Goal: Ask a question

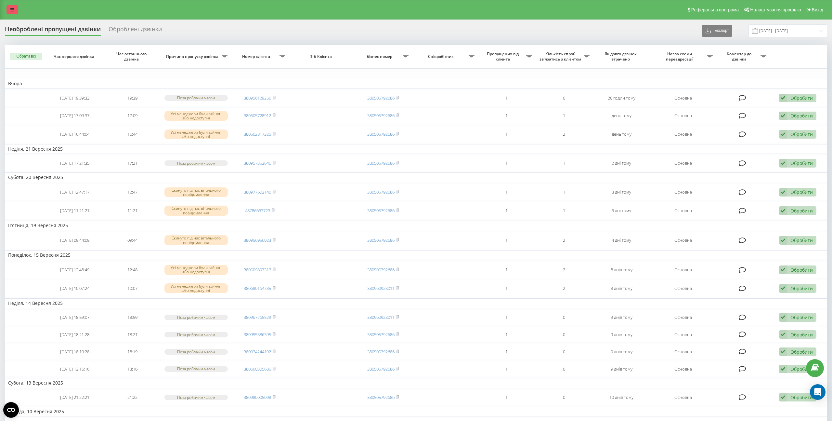
drag, startPoint x: 0, startPoint y: 0, endPoint x: 12, endPoint y: 7, distance: 13.7
click at [12, 7] on icon at bounding box center [12, 9] width 4 height 5
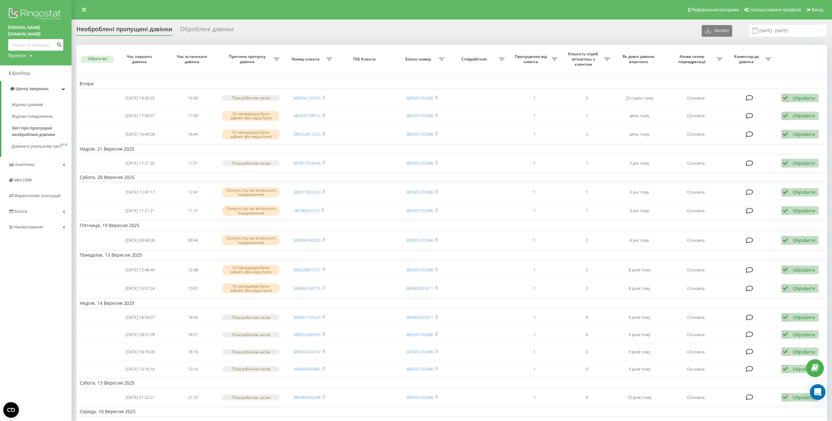
click at [35, 16] on img at bounding box center [35, 15] width 55 height 16
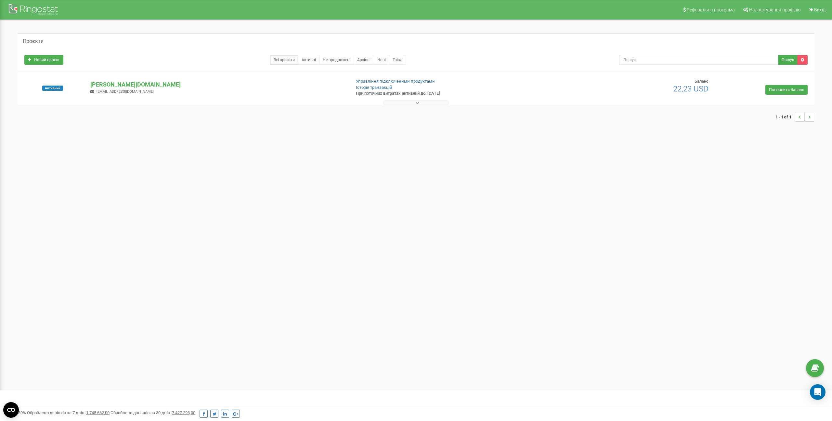
click at [434, 104] on button at bounding box center [416, 102] width 65 height 5
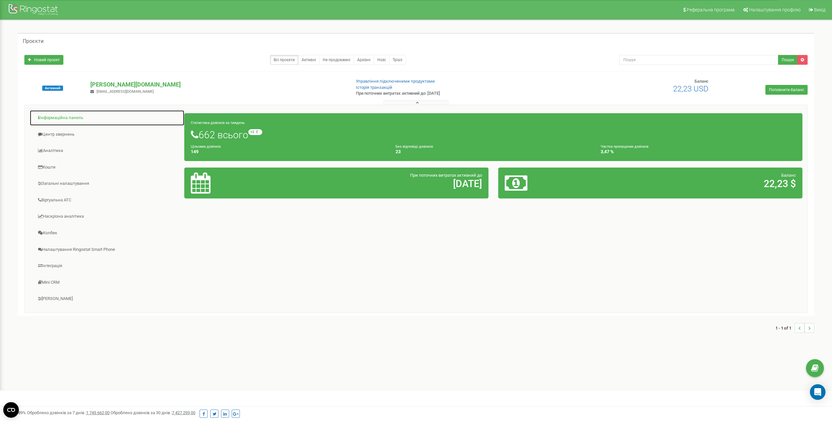
click at [71, 116] on link "Інформаційна панель" at bounding box center [107, 118] width 155 height 16
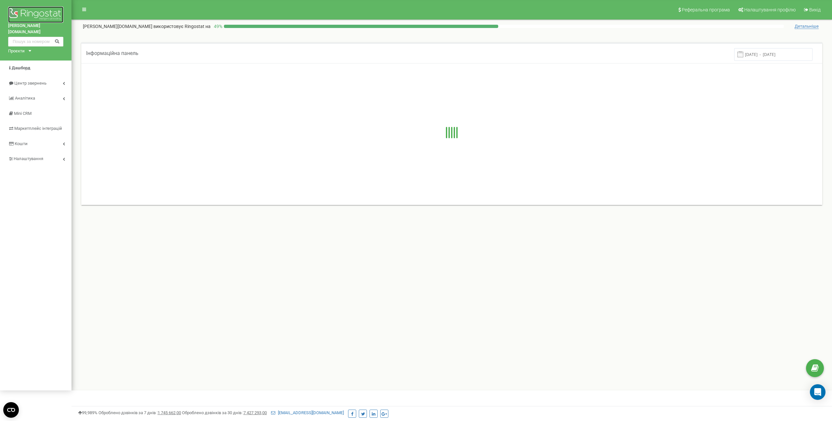
click at [42, 13] on img at bounding box center [35, 15] width 55 height 16
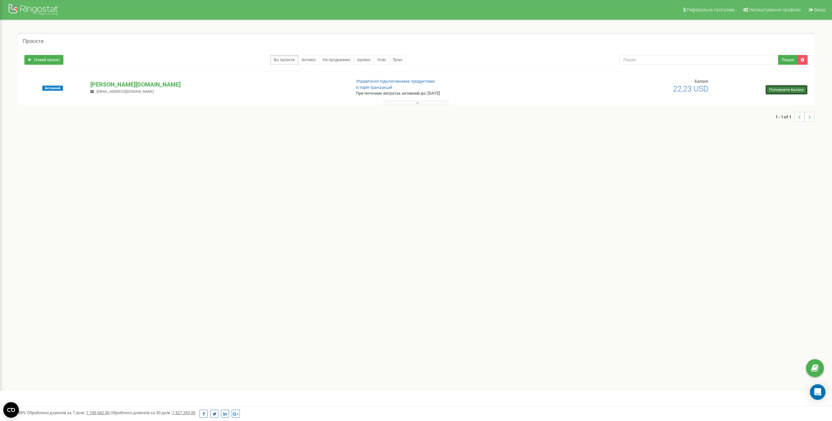
click at [771, 88] on link "Поповнити баланс" at bounding box center [786, 90] width 42 height 10
click at [400, 101] on button at bounding box center [416, 102] width 65 height 5
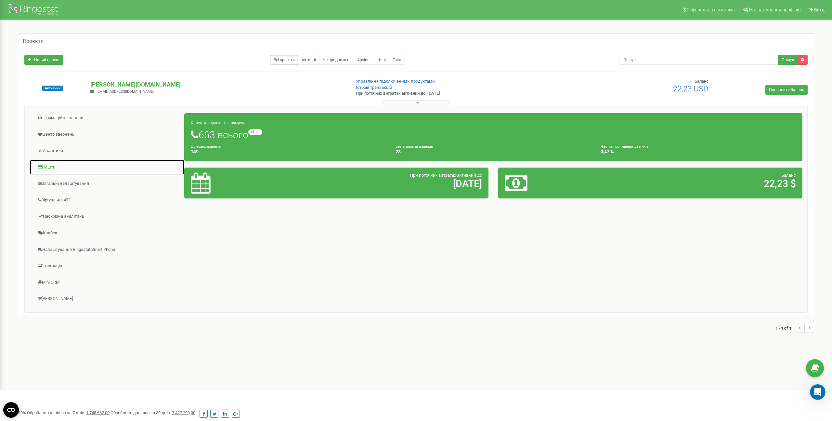
click at [53, 169] on link "Кошти" at bounding box center [107, 167] width 155 height 16
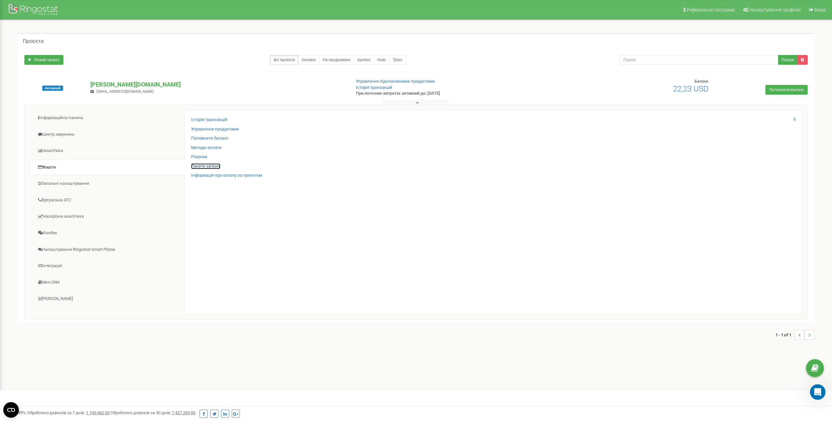
click at [211, 165] on link "Пакети зв'язку" at bounding box center [205, 166] width 29 height 6
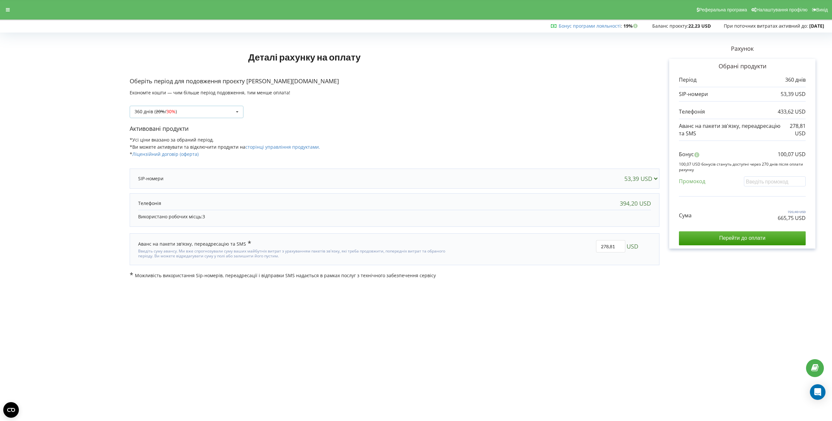
click at [188, 114] on div "360 днів ( 20% / 30% ) Поповнити баланс без подовження 20% / 30% 30% /" at bounding box center [187, 112] width 114 height 12
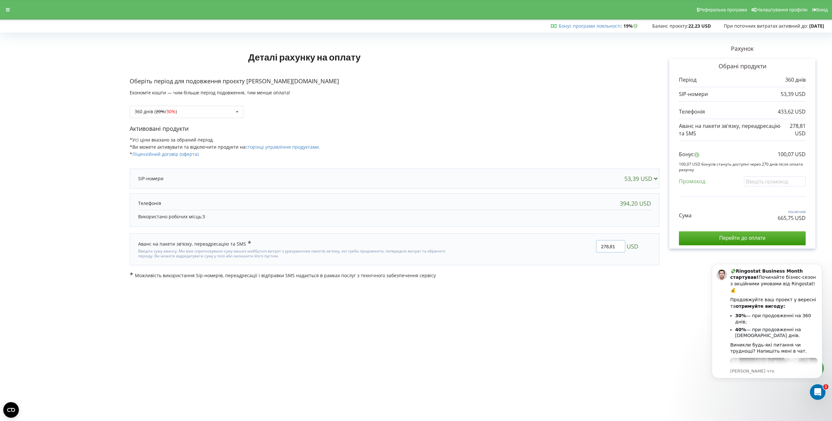
click at [613, 246] on input "278,81" at bounding box center [610, 246] width 29 height 12
click at [606, 272] on p "Можливість використання Sip-номерів, переадресації і відправки SMS надається в …" at bounding box center [395, 274] width 530 height 7
click at [585, 257] on div "USD" at bounding box center [547, 248] width 191 height 27
click at [557, 140] on div "Активовані продукти *Усі ціни вказано за обраний період. *Ви можете активувати …" at bounding box center [395, 144] width 530 height 40
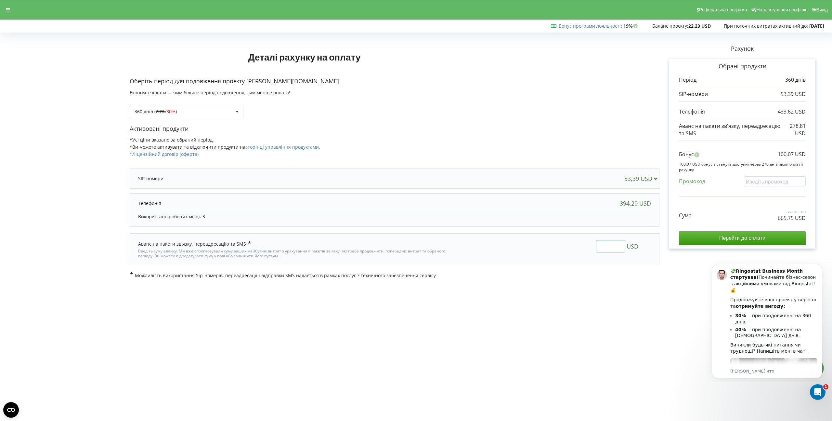
click at [598, 248] on input "text" at bounding box center [610, 246] width 29 height 12
click at [229, 110] on div "360 днів ( 20% / 30% ) Поповнити баланс без подовження 20% / 30% 30% /" at bounding box center [187, 112] width 114 height 12
click at [343, 111] on div "360 днів ( 20% / 30% ) Поповнити баланс без подовження 20% / 30% 30% / 40%" at bounding box center [395, 107] width 530 height 22
click at [747, 342] on div "Виникли будь-які питання чи труднощі? Напишіть мені в чат." at bounding box center [773, 348] width 87 height 13
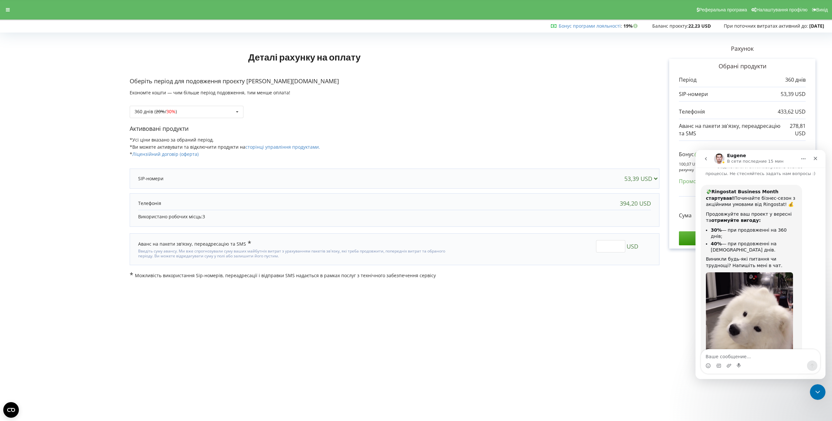
scroll to position [38, 0]
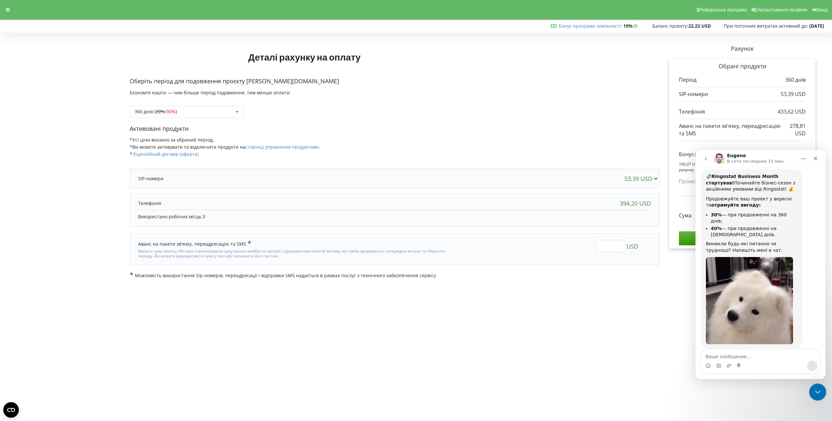
click at [813, 390] on icon "Закрыть службу сообщений Intercom" at bounding box center [817, 391] width 8 height 8
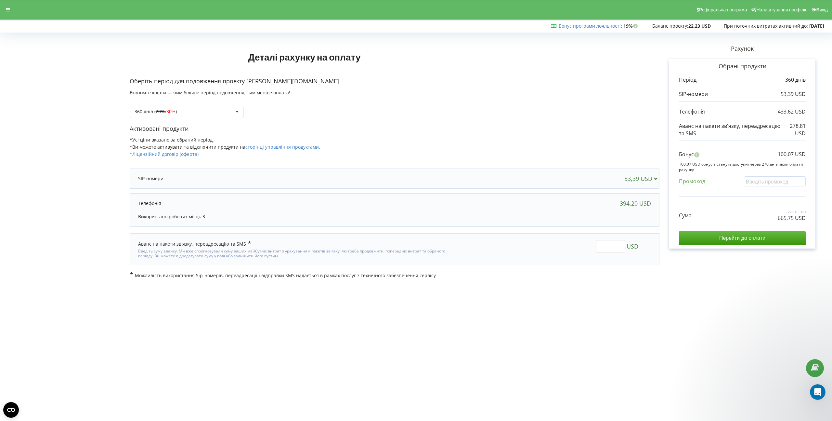
click at [216, 114] on div "360 днів ( 20% / 30% ) Поповнити баланс без подовження 20% / 30% 30% /" at bounding box center [187, 112] width 114 height 12
click at [165, 135] on div "30 днів" at bounding box center [186, 136] width 113 height 12
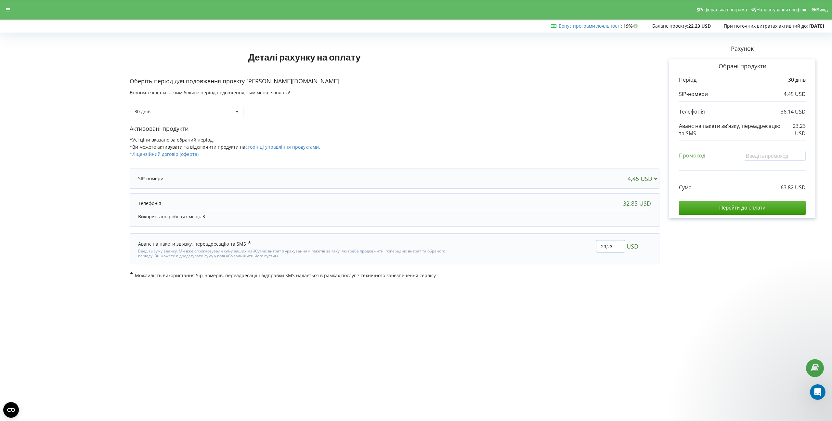
click at [610, 246] on input "23,23" at bounding box center [610, 246] width 29 height 12
click at [608, 246] on input "23,23" at bounding box center [610, 246] width 29 height 12
type input "12"
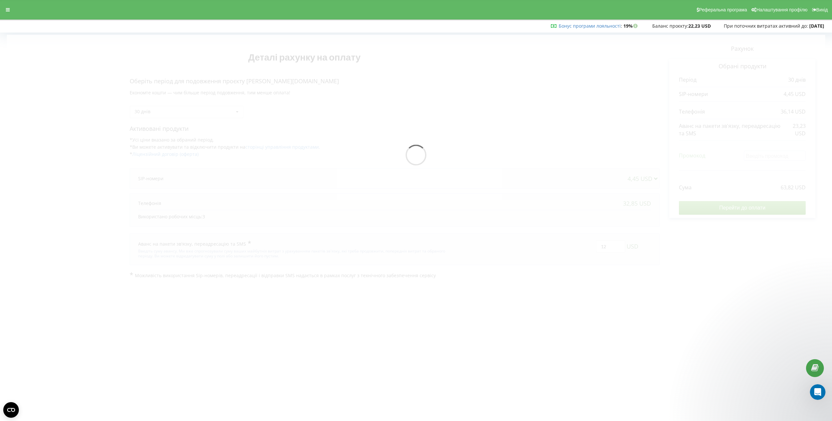
click at [647, 272] on div "Деталі рахунку на оплату Оберіть період для подовження проєкту bogdan.clinic Ек…" at bounding box center [416, 157] width 818 height 244
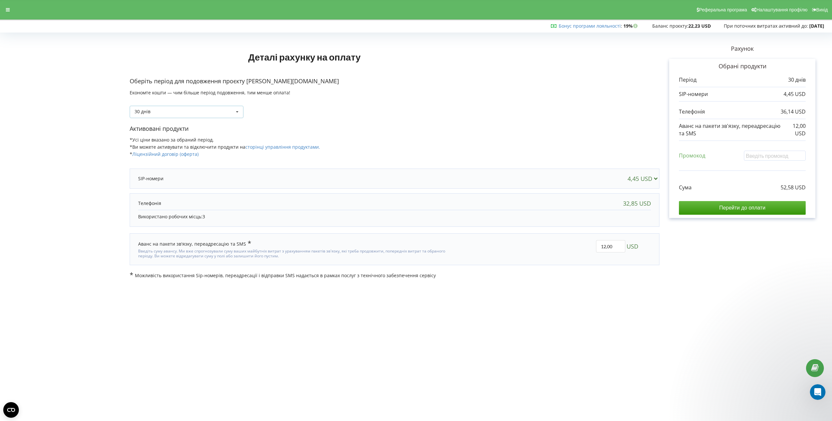
click at [215, 114] on div "30 днів Поповнити баланс без подовження 30 днів 20% / 30% 30% / 40%" at bounding box center [187, 112] width 114 height 12
click at [187, 170] on div "360 днів ( 20% / 30% )" at bounding box center [186, 172] width 113 height 12
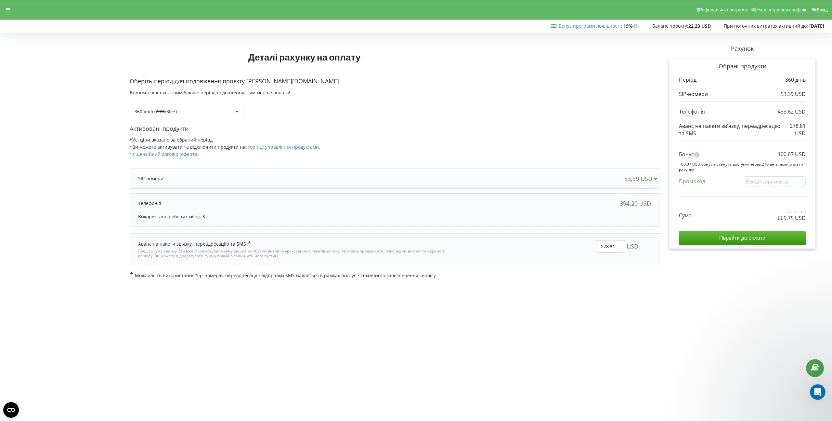
click at [603, 244] on input "278,81" at bounding box center [610, 246] width 29 height 12
type input "150"
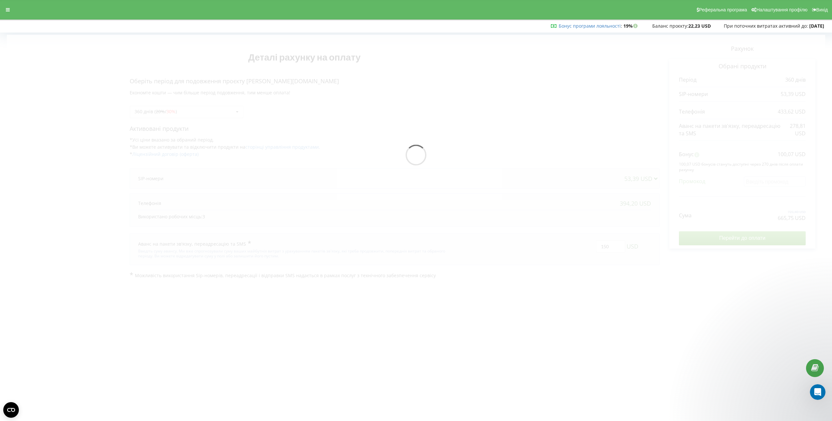
click at [619, 260] on div "Деталі рахунку на оплату Оберіть період для подовження проєкту bogdan.clinic Ек…" at bounding box center [416, 157] width 818 height 244
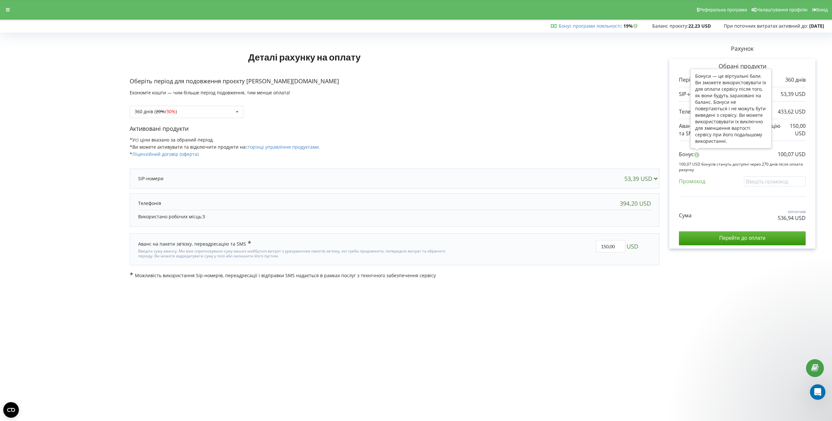
click at [697, 156] on icon at bounding box center [697, 153] width 6 height 5
click at [590, 27] on link "Бонус програми лояльності" at bounding box center [590, 26] width 62 height 6
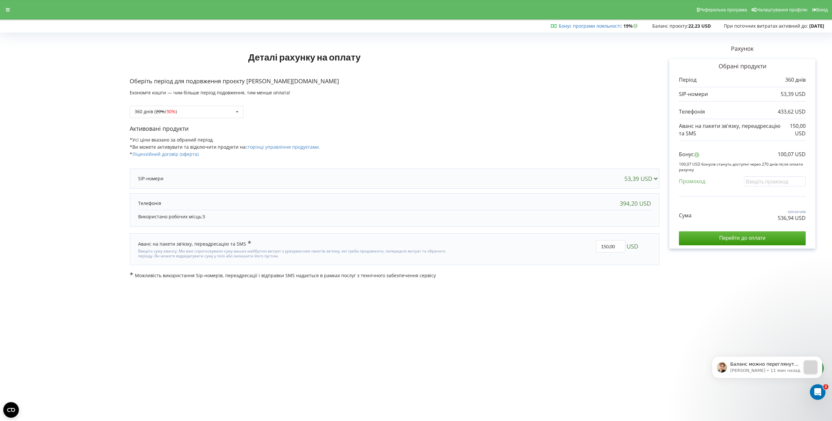
scroll to position [0, 0]
click at [195, 108] on div "360 днів ( 20% / 30% ) Поповнити баланс без подовження 20% / 30% 30% /" at bounding box center [187, 112] width 114 height 12
click at [177, 136] on div "30 днів" at bounding box center [186, 136] width 113 height 12
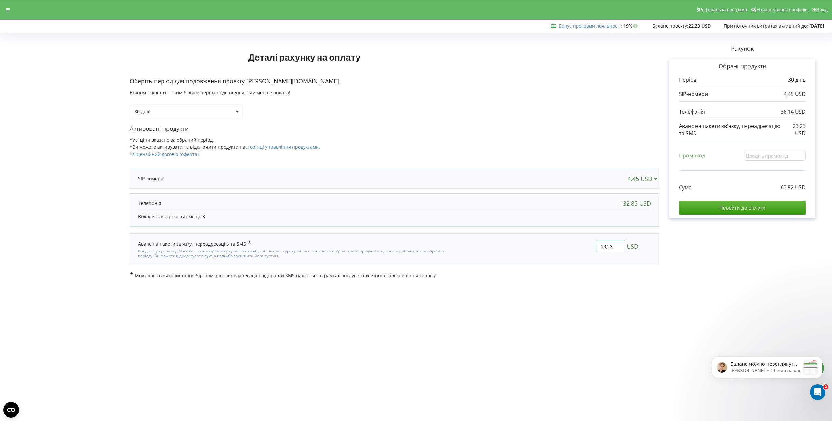
click at [606, 247] on input "23,23" at bounding box center [610, 246] width 29 height 12
type input "2"
type input "12"
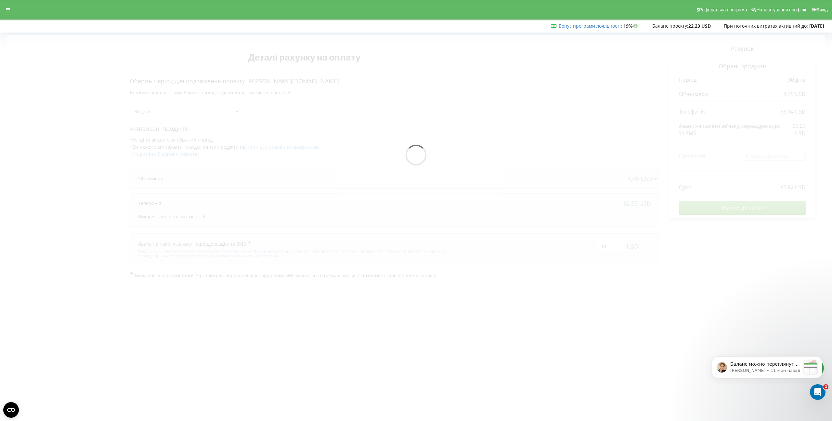
click at [637, 307] on body "Реферальна програма Налаштування профілю Вихід Бонус програми лояльності : Бону…" at bounding box center [416, 210] width 832 height 421
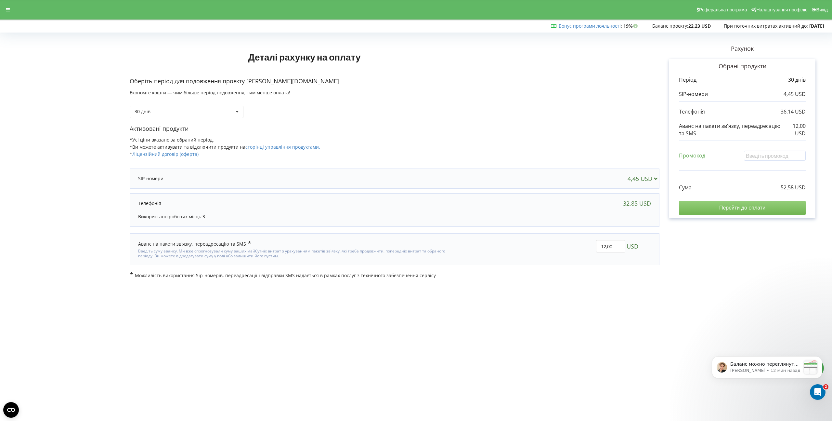
click at [714, 204] on input "Перейти до оплати" at bounding box center [742, 208] width 127 height 14
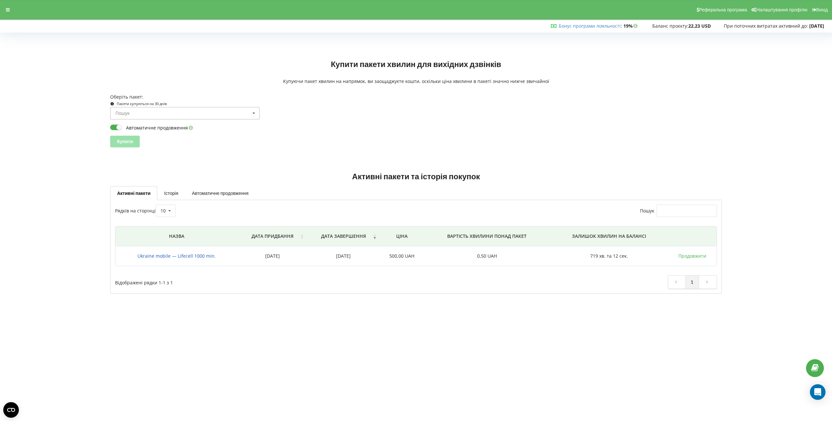
scroll to position [13, 0]
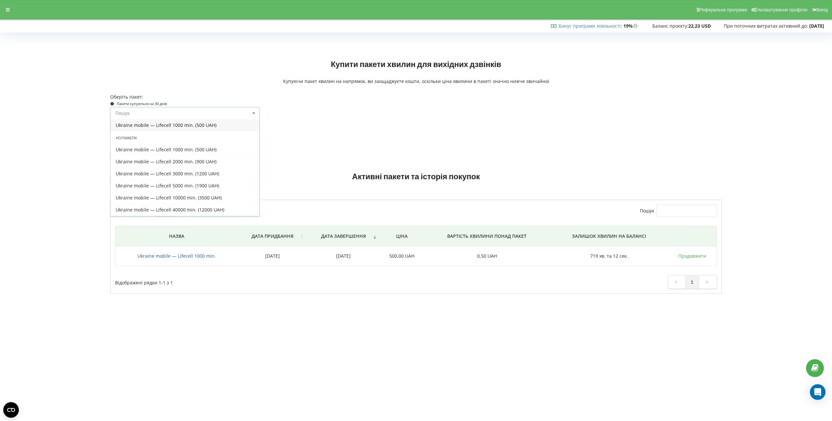
click at [203, 110] on input at bounding box center [185, 113] width 149 height 12
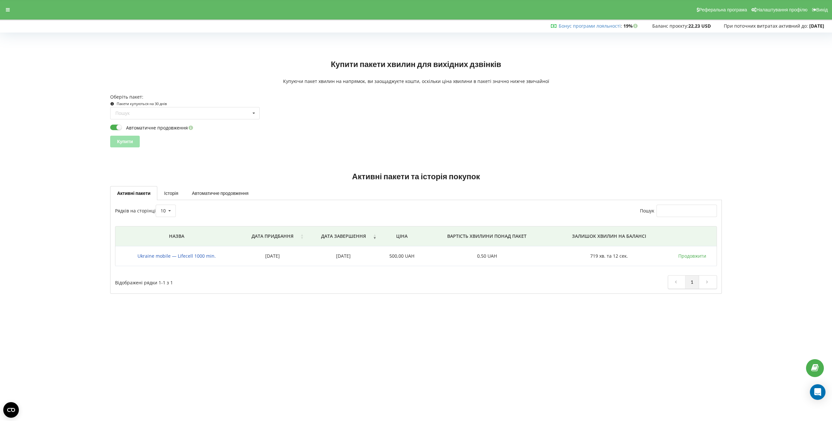
click at [204, 96] on form "Оберіть пакет: Пакети купуються на 30 днів Пошук Раніше куплені Усі пакети [GEO…" at bounding box center [416, 120] width 612 height 53
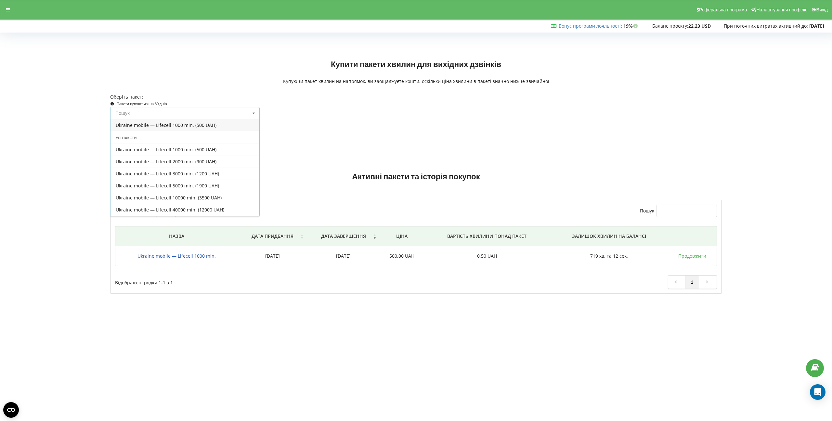
click at [209, 113] on input at bounding box center [185, 113] width 149 height 12
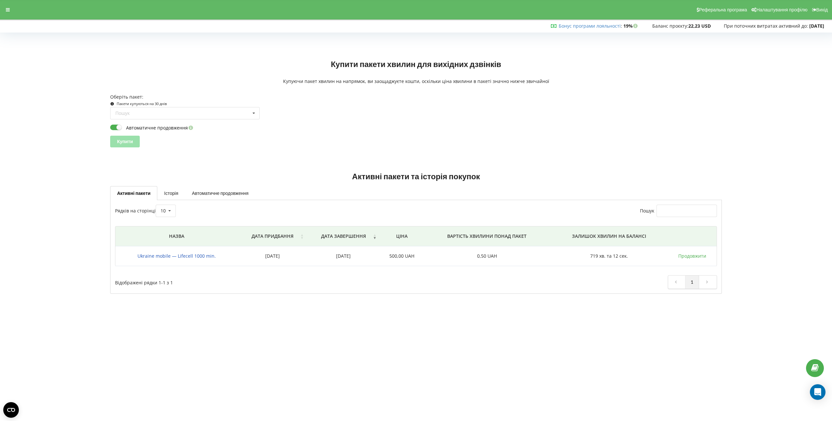
click at [201, 96] on form "Оберіть пакет: Пакети купуються на 30 днів Пошук Раніше куплені Усі пакети [GEO…" at bounding box center [416, 120] width 612 height 53
click at [7, 8] on icon at bounding box center [8, 9] width 4 height 5
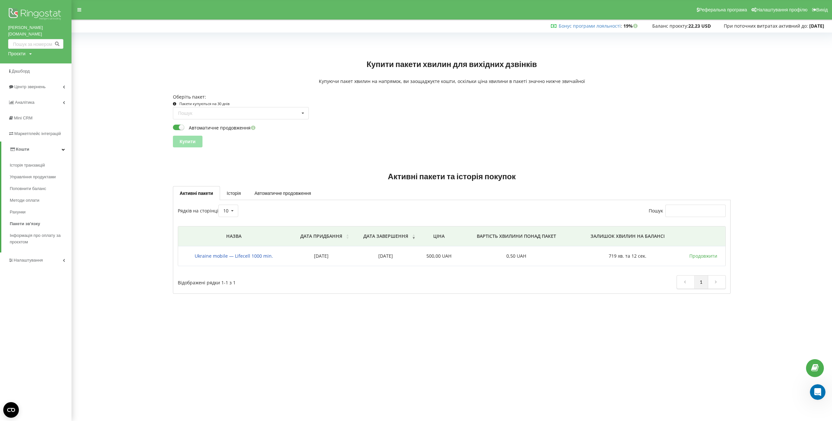
click at [36, 17] on img at bounding box center [35, 15] width 55 height 16
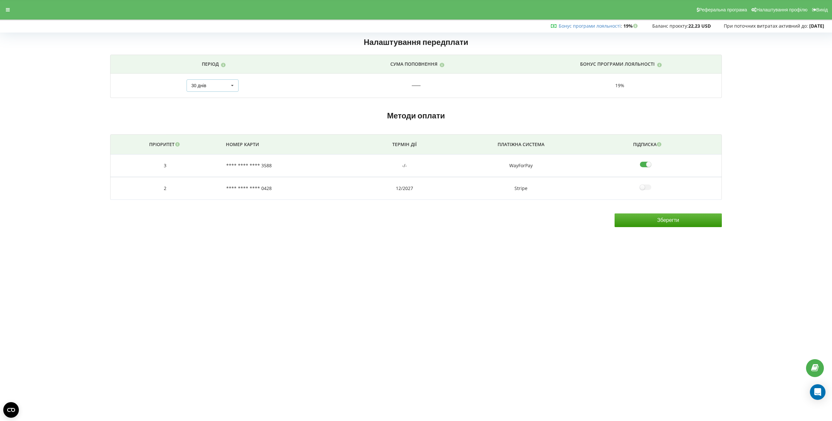
click at [225, 85] on div "30 днів 90 днів 180 днів 360 днів 1080 днів Поповнити на суму 30 днів 30 днів 9…" at bounding box center [213, 85] width 52 height 12
click at [525, 40] on h2 "Налаштування передплати" at bounding box center [416, 42] width 612 height 17
click at [818, 396] on div "Open Intercom Messenger" at bounding box center [817, 391] width 17 height 17
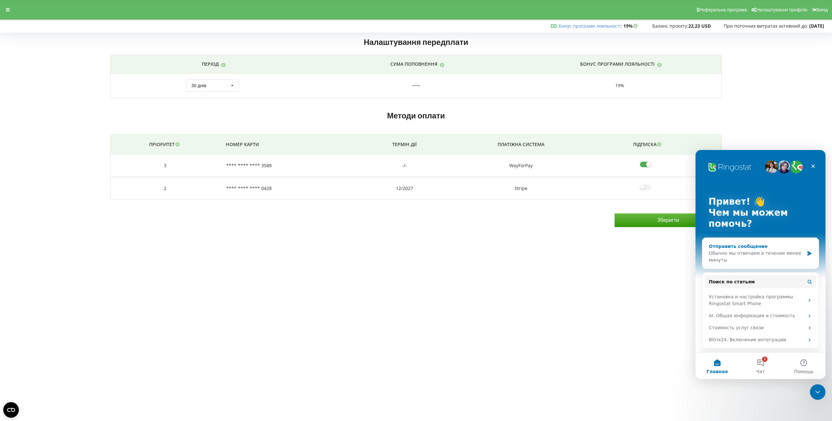
click at [760, 252] on div "Обычно мы отвечаем в течение менее минуты" at bounding box center [756, 257] width 95 height 14
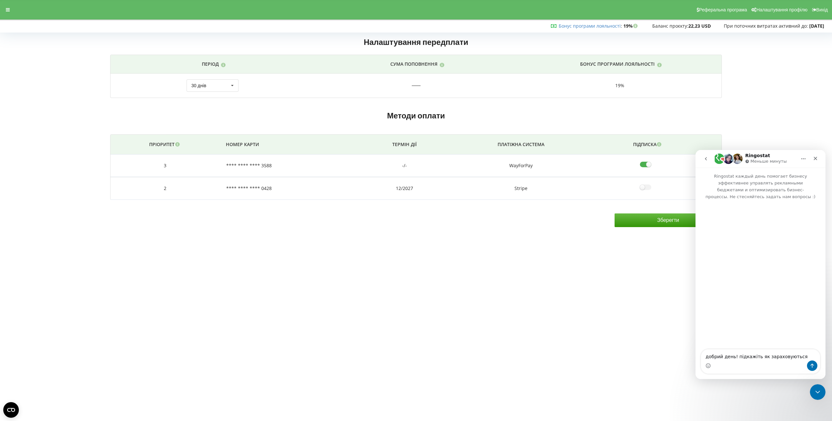
drag, startPoint x: 764, startPoint y: 358, endPoint x: 765, endPoint y: 366, distance: 8.6
click at [764, 357] on textarea "добрий день! підкажіть як зараховуються" at bounding box center [760, 354] width 119 height 11
click at [814, 355] on textarea "добрий день! підкажіть як та куди зараховуються" at bounding box center [760, 352] width 119 height 18
type textarea "добрий день! підкажіть як та куди зараховуються бонуси про автооплатах/продовже…"
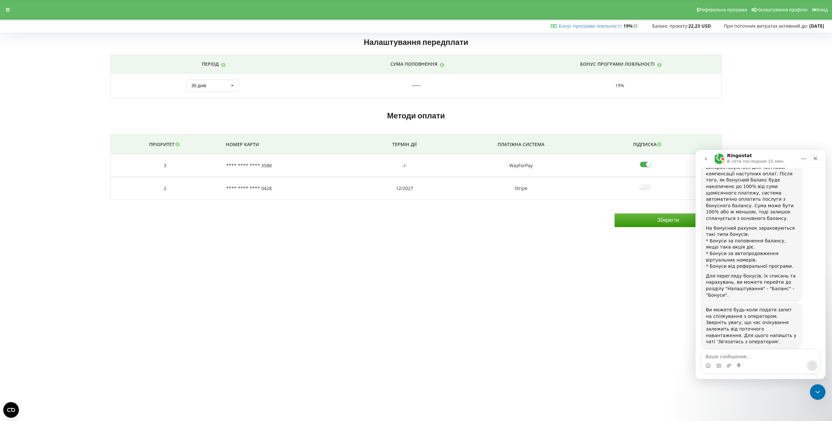
scroll to position [257, 0]
click at [10, 12] on div at bounding box center [8, 9] width 12 height 9
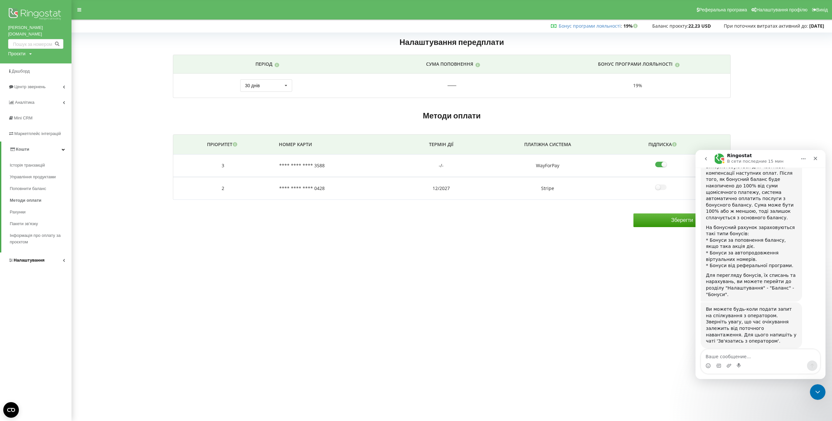
click at [43, 257] on span "Налаштування" at bounding box center [29, 259] width 31 height 5
click at [47, 179] on span "Загальні налаштування" at bounding box center [38, 185] width 47 height 13
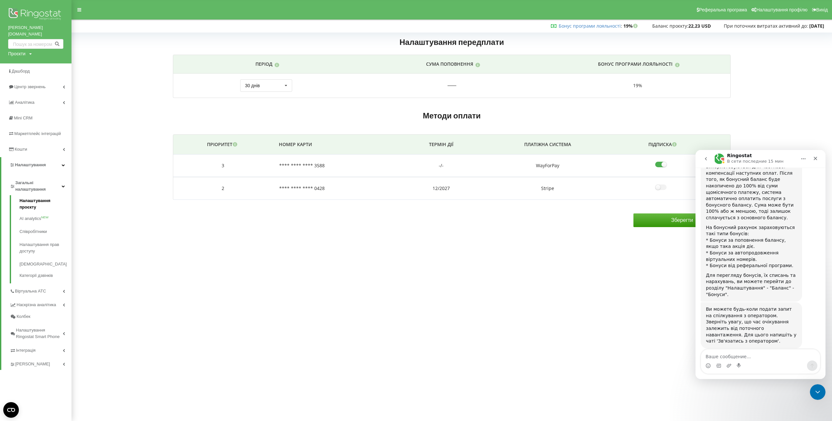
click at [45, 197] on link "Налаштування проєкту" at bounding box center [46, 204] width 52 height 15
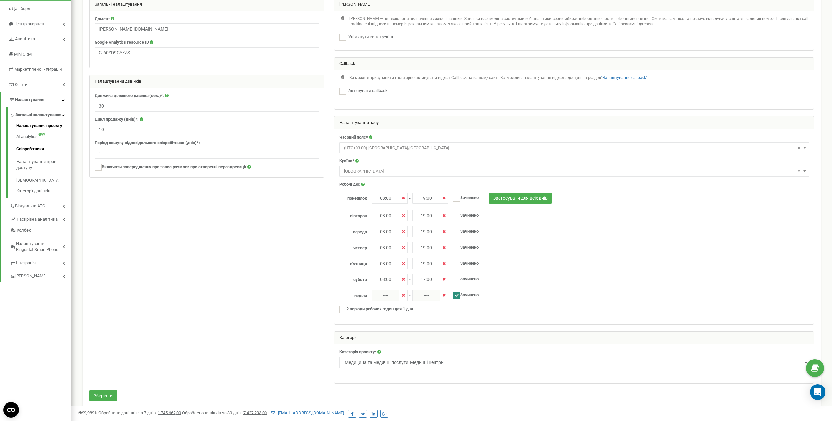
scroll to position [57, 0]
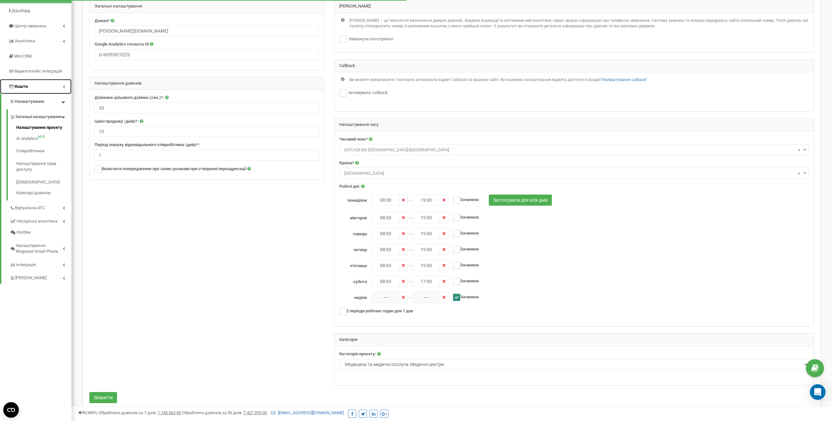
click at [64, 82] on link "Кошти" at bounding box center [36, 86] width 72 height 15
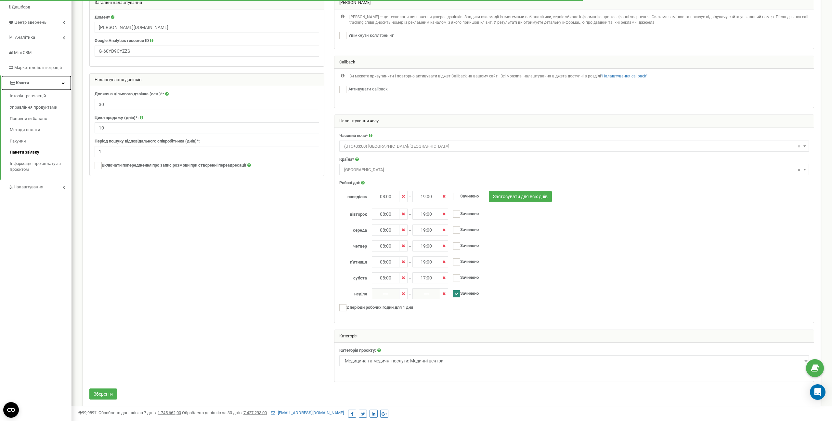
scroll to position [63, 0]
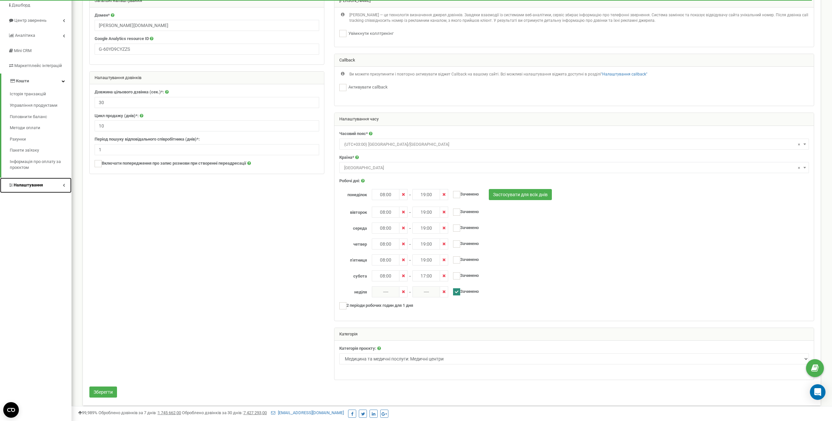
click at [36, 182] on span "Налаштування" at bounding box center [28, 184] width 29 height 5
click at [816, 389] on icon "Open Intercom Messenger" at bounding box center [817, 391] width 7 height 8
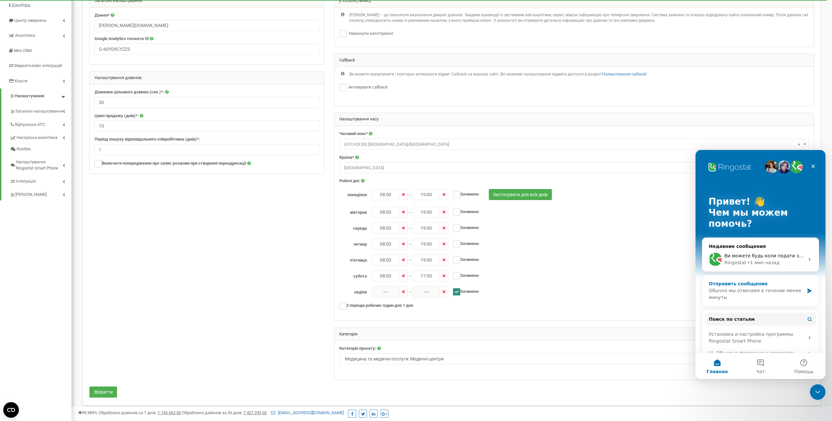
scroll to position [19, 0]
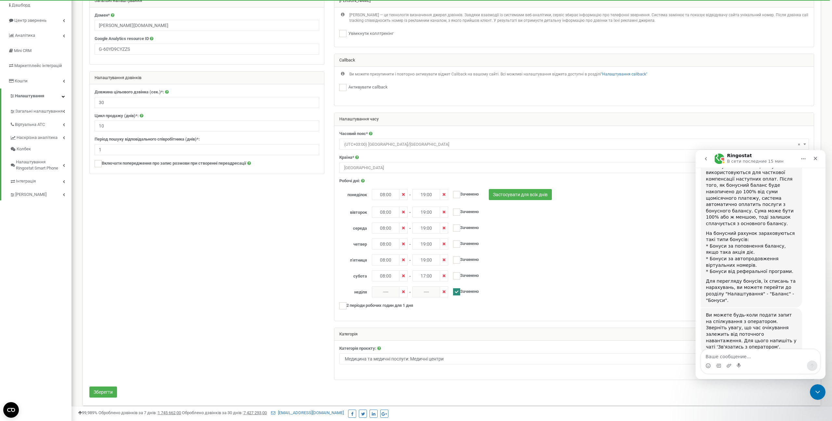
scroll to position [257, 0]
click at [37, 122] on link "Віртуальна АТС" at bounding box center [41, 123] width 62 height 13
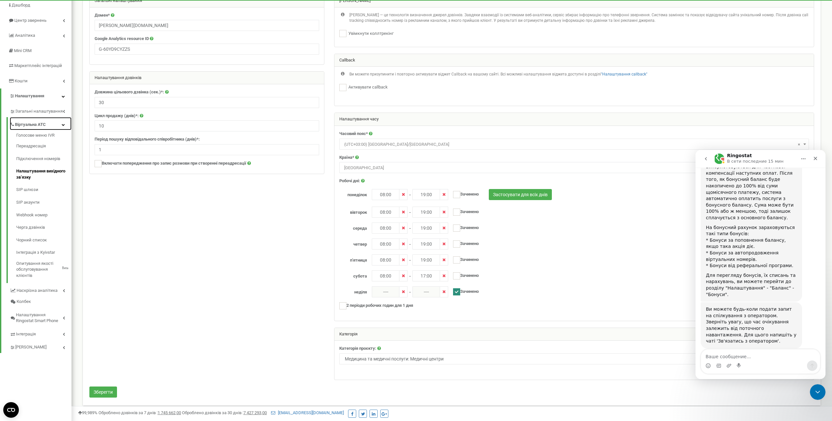
scroll to position [69, 0]
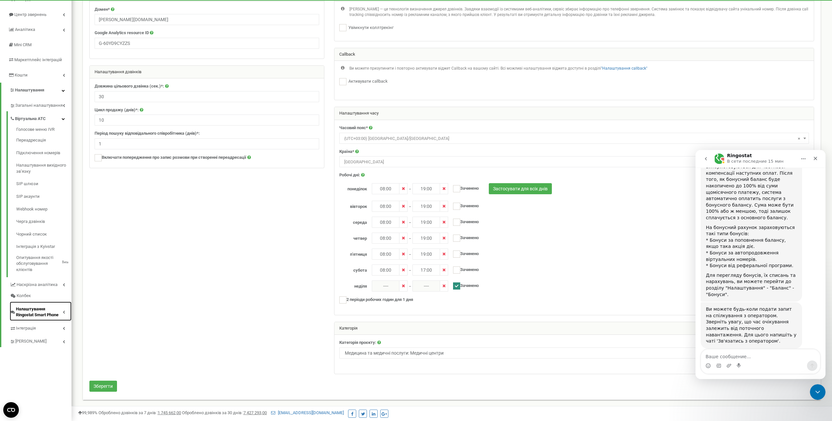
click at [47, 306] on span "Налаштування Ringostat Smart Phone" at bounding box center [39, 312] width 47 height 12
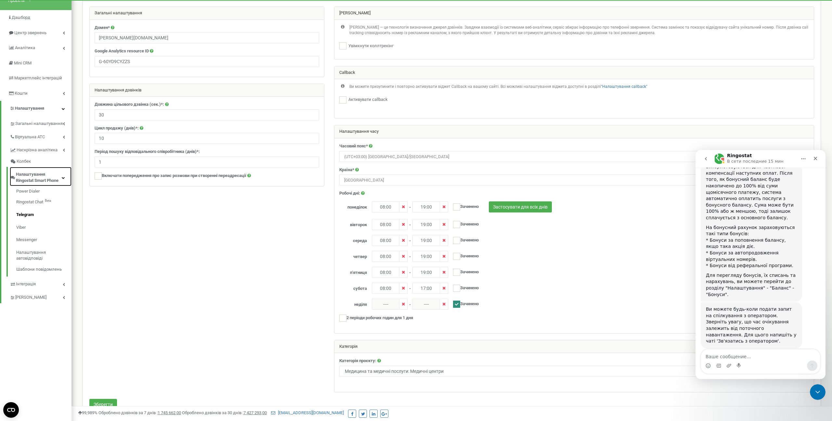
scroll to position [43, 0]
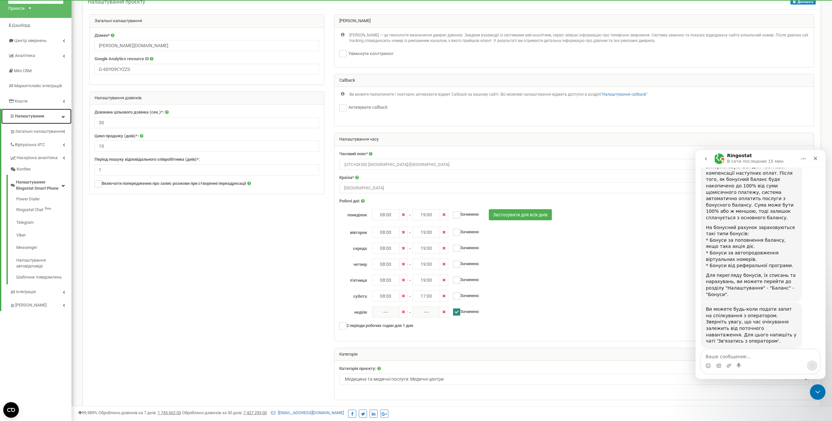
click at [47, 112] on link "Налаштування" at bounding box center [36, 116] width 70 height 15
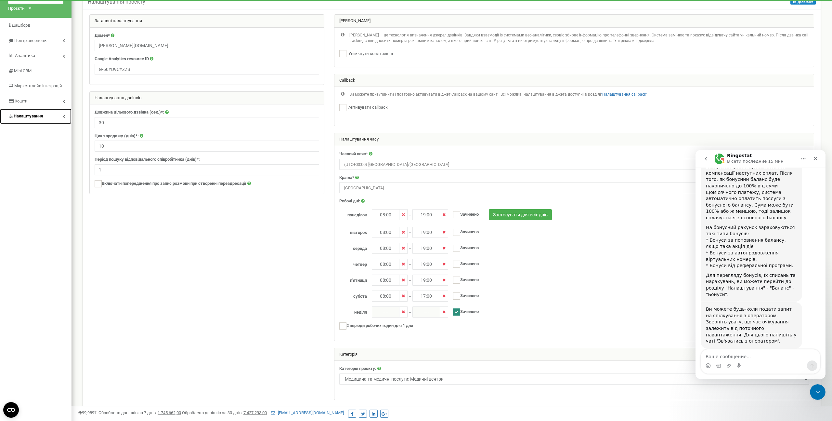
click at [47, 112] on link "Налаштування" at bounding box center [36, 116] width 72 height 15
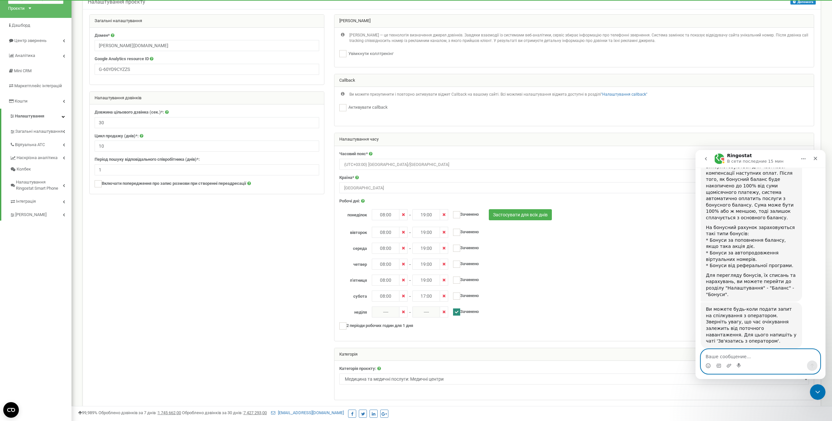
click at [727, 350] on textarea "Ваше сообщение..." at bounding box center [760, 354] width 119 height 11
type textarea "як переглянути баланс бонусів?"
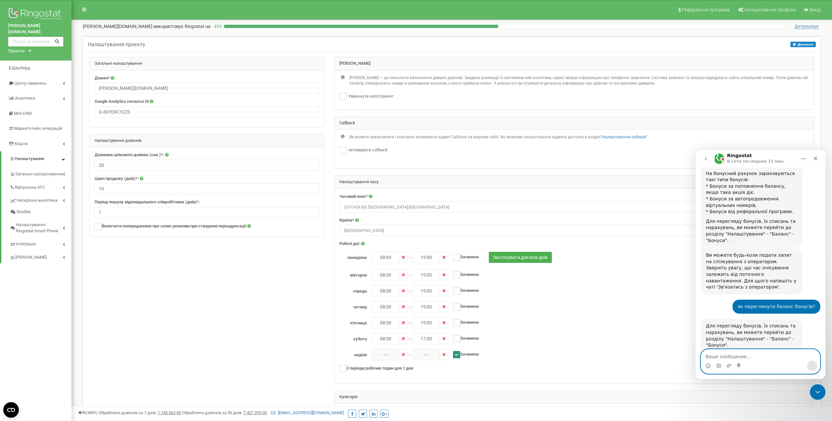
scroll to position [315, 0]
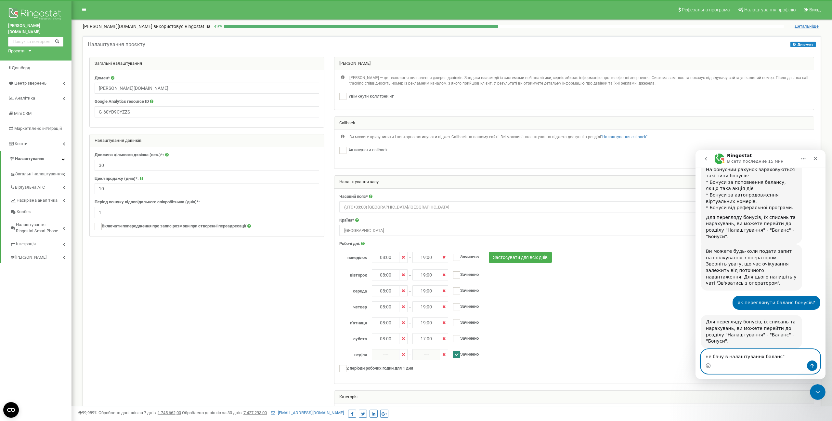
click at [759, 354] on textarea "не бачу в налаштуваннх баланс"" at bounding box center [760, 354] width 119 height 11
type textarea "не бачу в налаштуванняї "баланс""
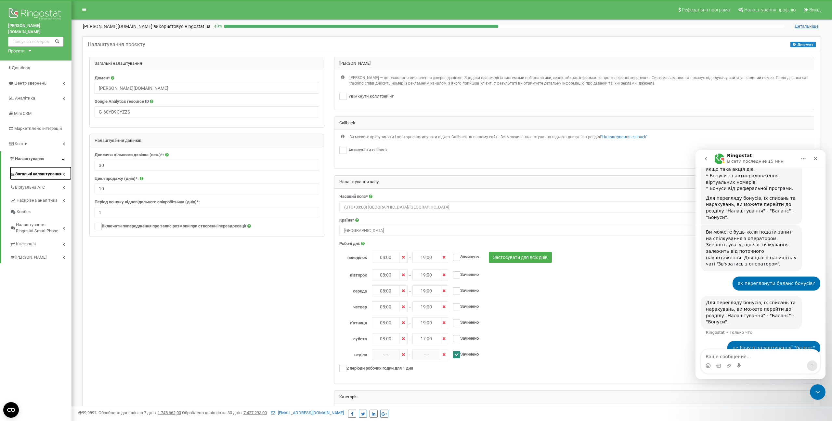
click at [59, 171] on span "Загальні налаштування" at bounding box center [38, 174] width 46 height 6
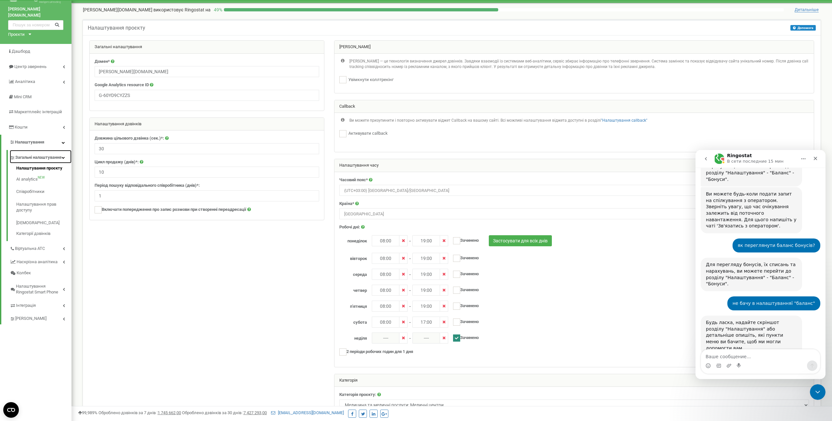
scroll to position [372, 0]
click at [36, 139] on span "Налаштування" at bounding box center [26, 142] width 35 height 6
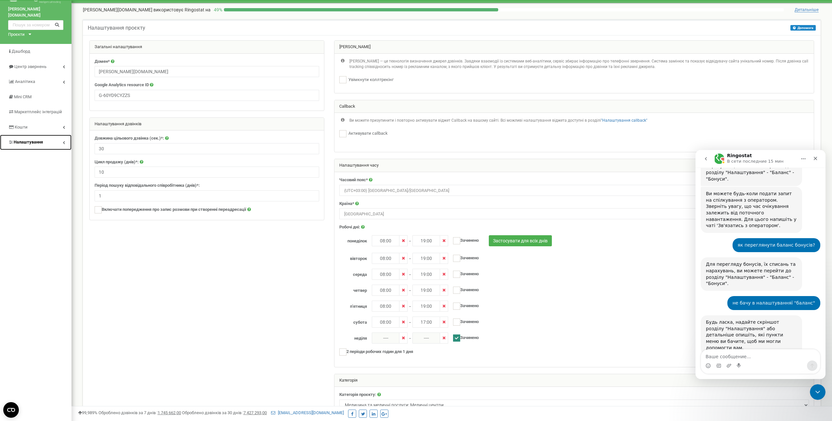
click at [36, 139] on span "Налаштування" at bounding box center [28, 141] width 29 height 5
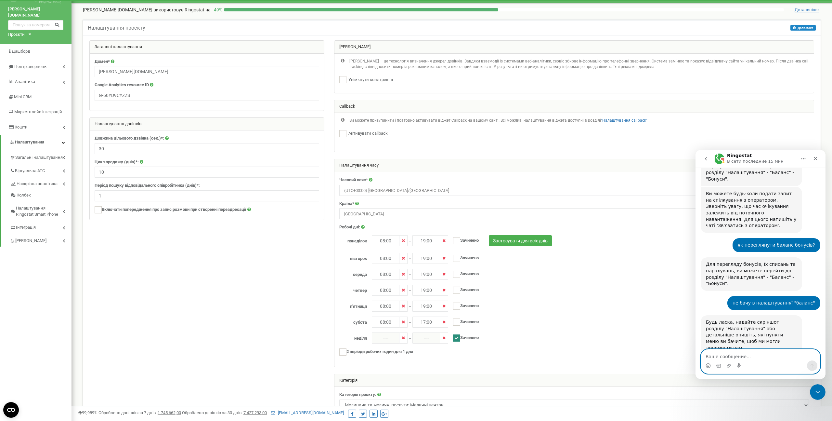
click at [746, 357] on textarea "Ваше сообщение..." at bounding box center [760, 354] width 119 height 11
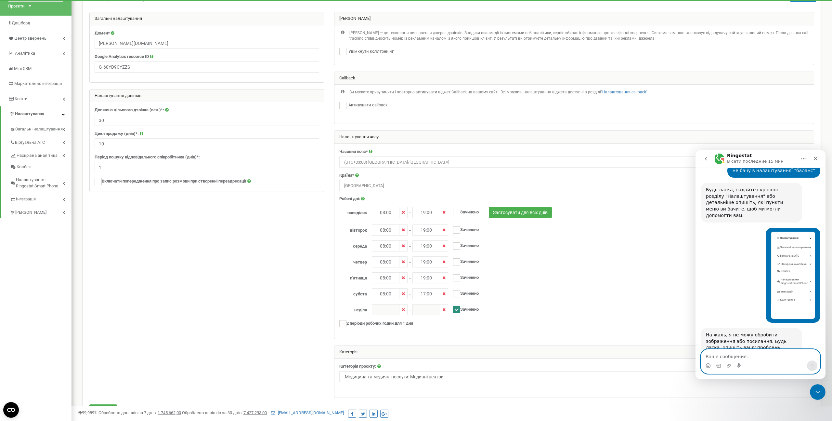
scroll to position [69, 0]
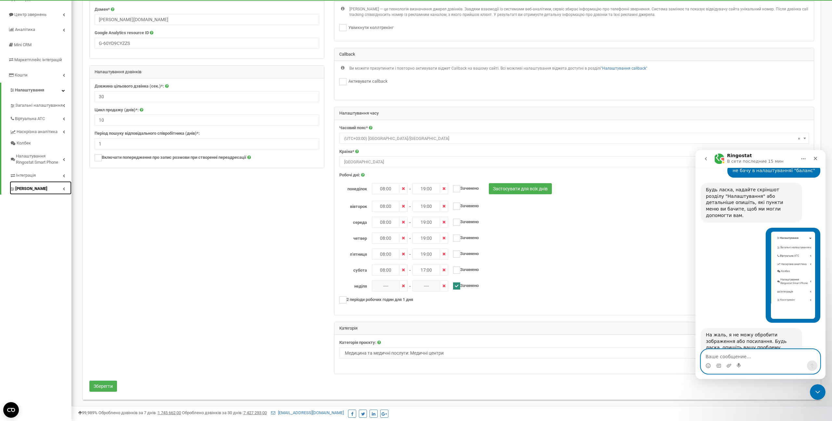
click at [40, 181] on link "[PERSON_NAME]" at bounding box center [41, 187] width 62 height 13
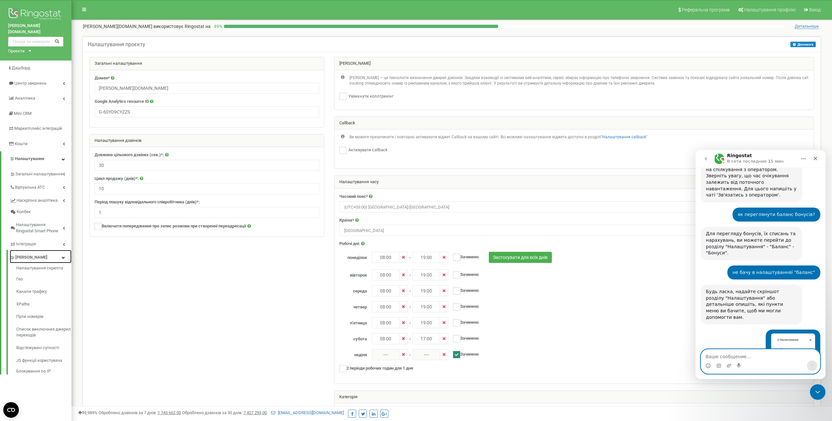
scroll to position [383, 0]
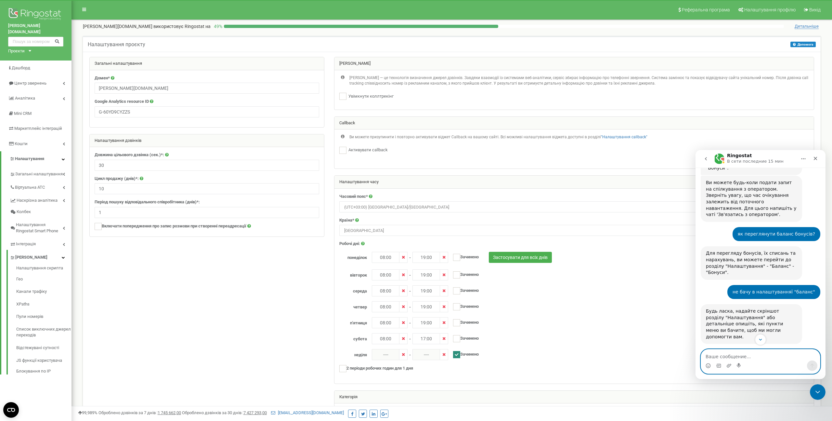
click at [746, 196] on div "Ви можете будь-коли подати запит на спілкування з оператором. Зверніть увагу, щ…" at bounding box center [751, 198] width 91 height 38
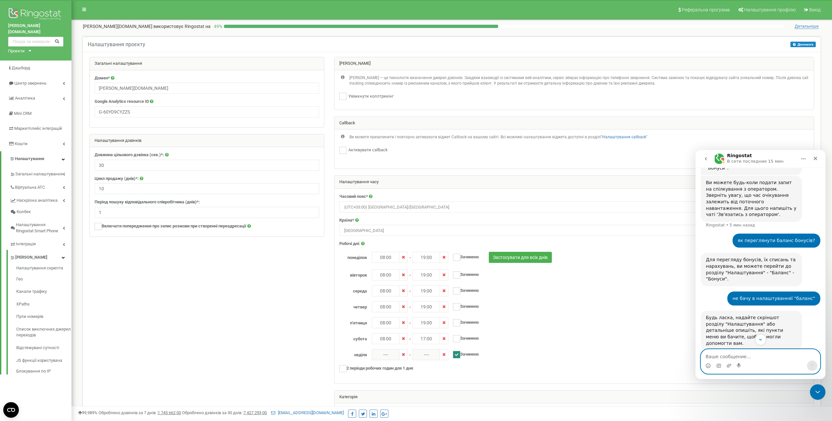
click at [744, 195] on div "Ви можете будь-коли подати запит на спілкування з оператором. Зверніть увагу, щ…" at bounding box center [751, 198] width 91 height 38
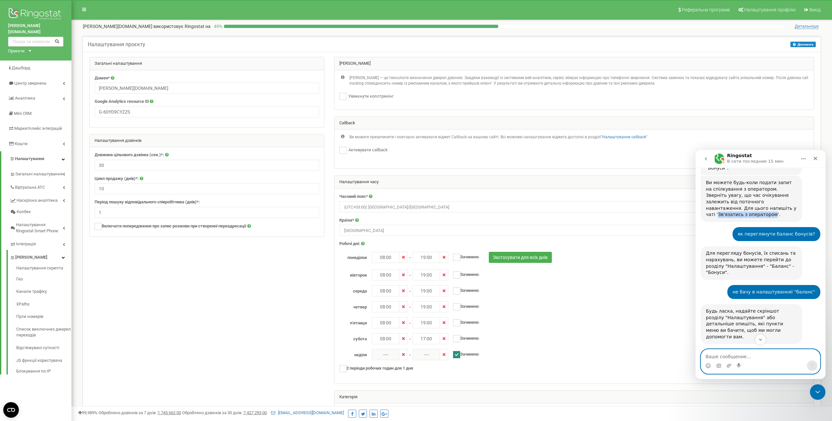
drag, startPoint x: 744, startPoint y: 195, endPoint x: 728, endPoint y: 199, distance: 16.7
click at [728, 199] on div "Ви можете будь-коли подати запит на спілкування з оператором. Зверніть увагу, щ…" at bounding box center [751, 198] width 91 height 38
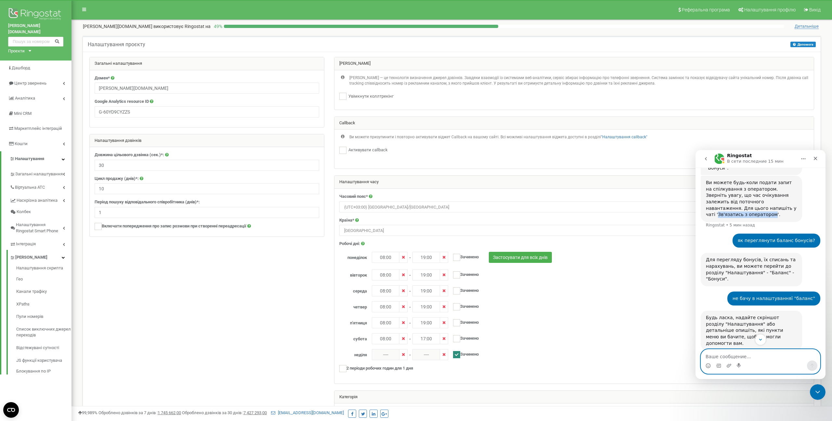
copy div "Зв'язатись з оператором"
click at [731, 358] on textarea "Ваше сообщение..." at bounding box center [760, 354] width 119 height 11
paste textarea "Зв'язатись з оператором"
type textarea "Зв'язатись з оператором"
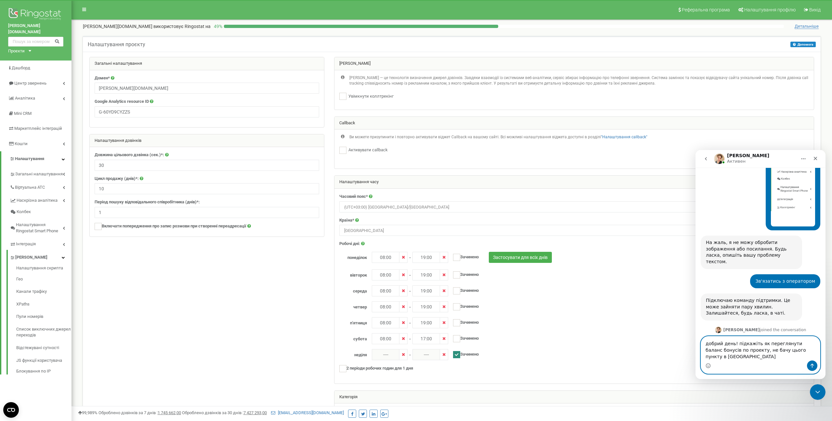
scroll to position [610, 0]
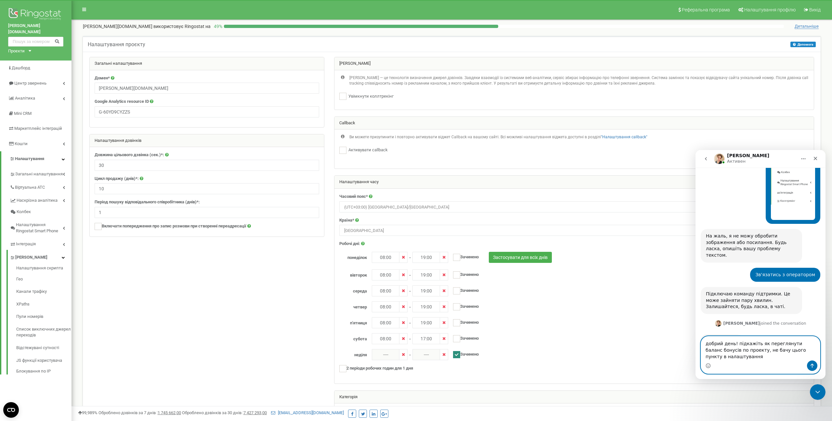
type textarea "добрий день! підкажіть як переглянути баланс бонусів по проекту, не бачу цього …"
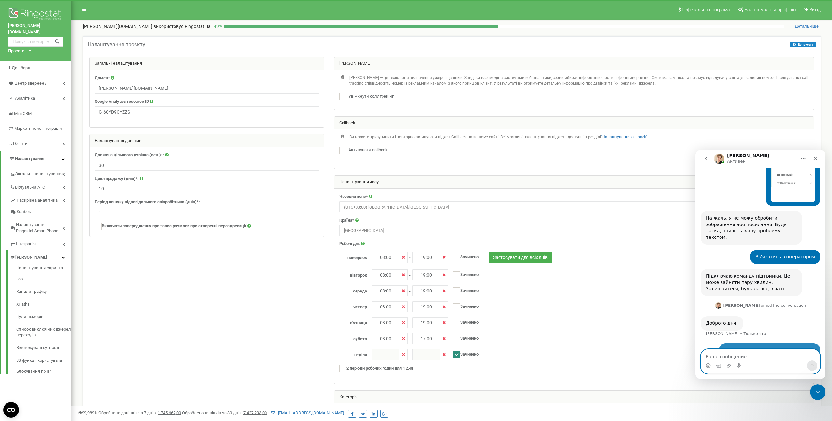
scroll to position [629, 0]
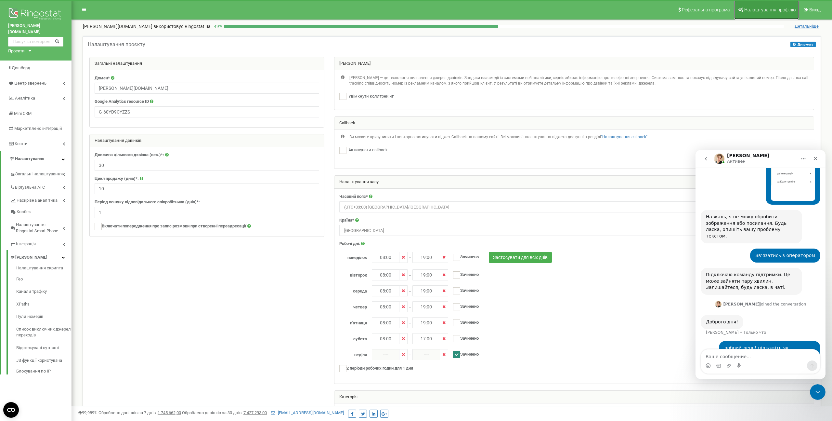
click at [745, 14] on link "Налаштування профілю" at bounding box center [766, 10] width 65 height 20
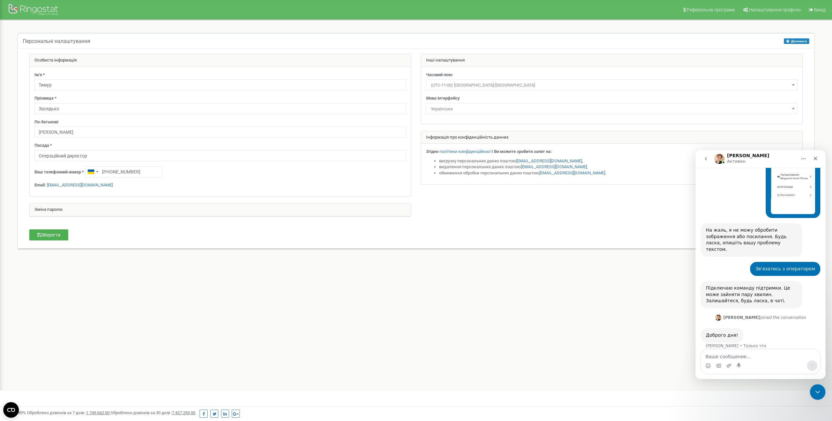
scroll to position [622, 0]
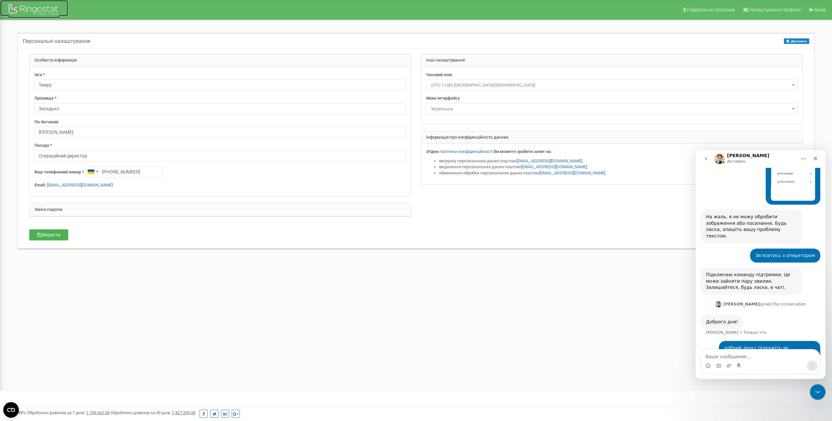
click at [36, 10] on div at bounding box center [34, 11] width 52 height 16
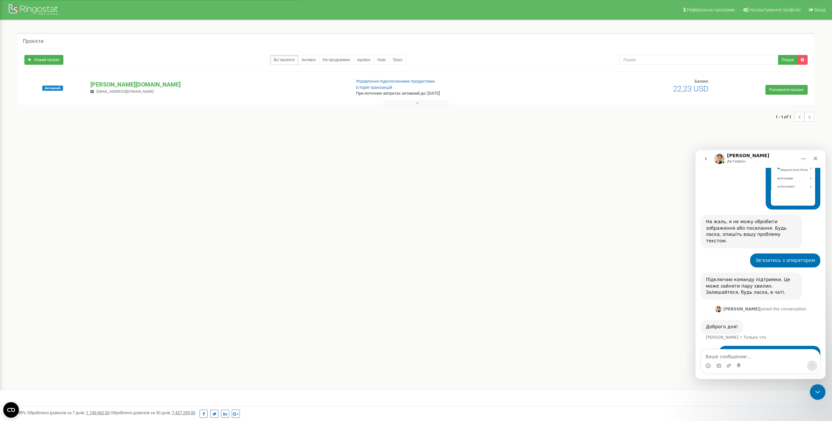
click at [392, 103] on button at bounding box center [416, 102] width 65 height 5
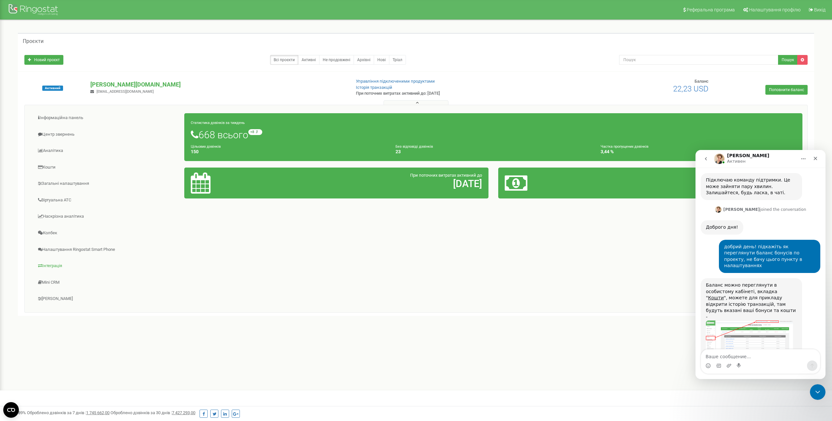
scroll to position [722, 0]
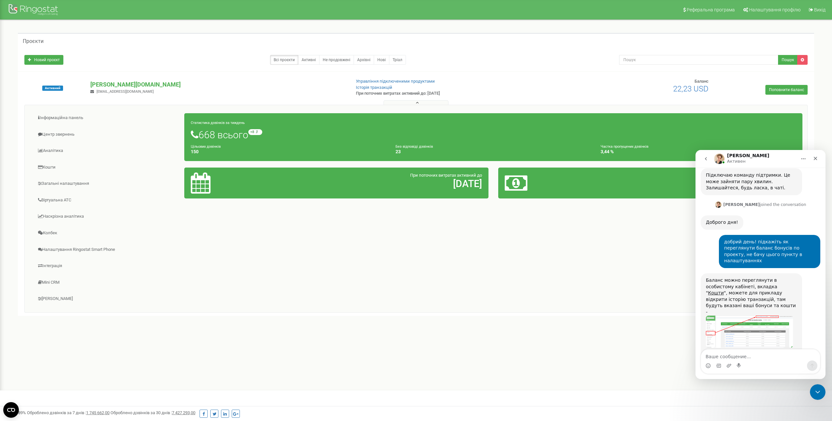
click at [742, 315] on img "Volodymyr говорит…" at bounding box center [749, 331] width 87 height 32
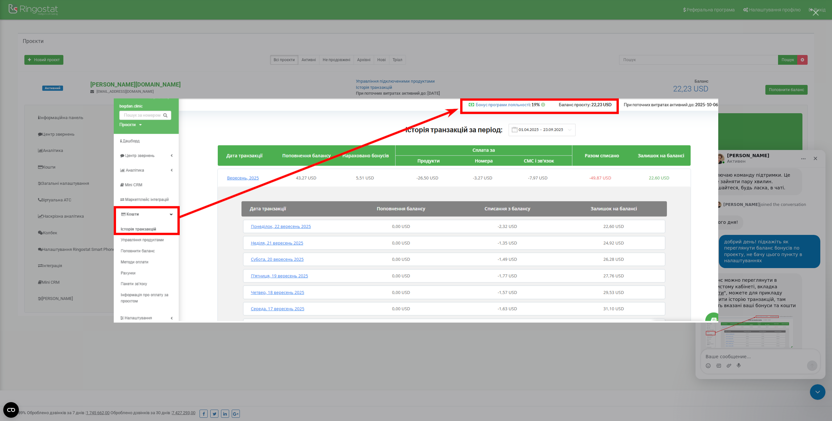
click at [508, 333] on div "Мессенджер Intercom" at bounding box center [416, 210] width 832 height 421
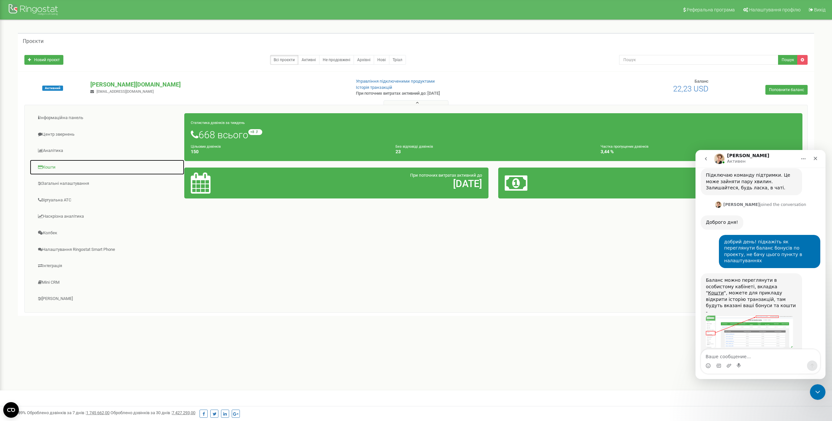
click at [56, 172] on link "Кошти" at bounding box center [107, 167] width 155 height 16
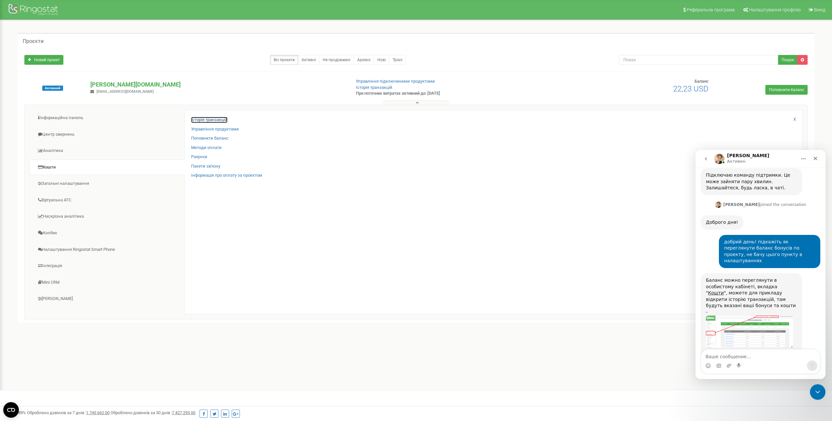
click at [208, 121] on link "Історія транзакцій" at bounding box center [209, 120] width 36 height 6
